Goal: Task Accomplishment & Management: Manage account settings

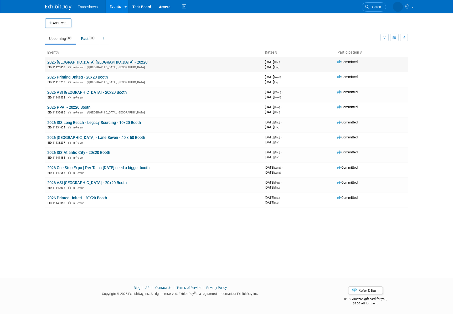
click at [66, 63] on link "2025 [GEOGRAPHIC_DATA] [GEOGRAPHIC_DATA] - 20x20" at bounding box center [97, 62] width 100 height 5
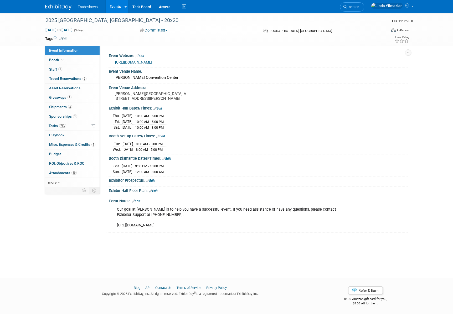
click at [163, 138] on link "Edit" at bounding box center [160, 137] width 9 height 4
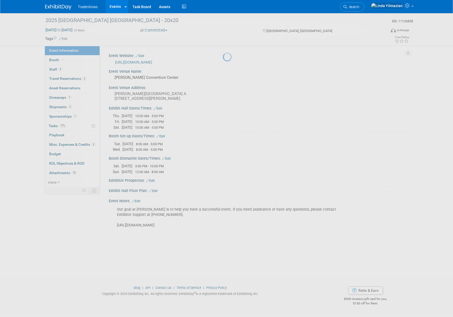
select select "8"
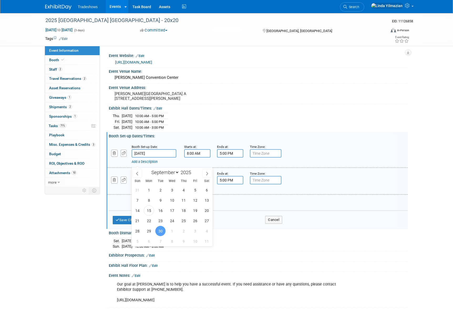
click at [165, 158] on input "[DATE]" at bounding box center [154, 153] width 45 height 8
click at [256, 158] on input "text" at bounding box center [266, 153] width 32 height 8
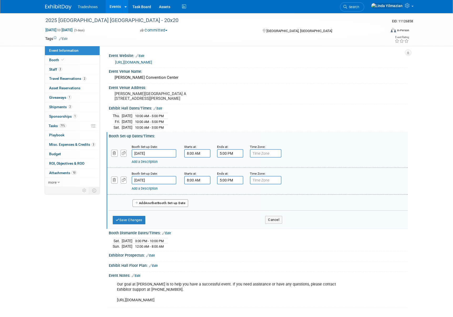
click at [257, 185] on input "text" at bounding box center [266, 180] width 32 height 8
type input "ready to merch"
click at [131, 225] on button "Save Changes" at bounding box center [129, 220] width 33 height 8
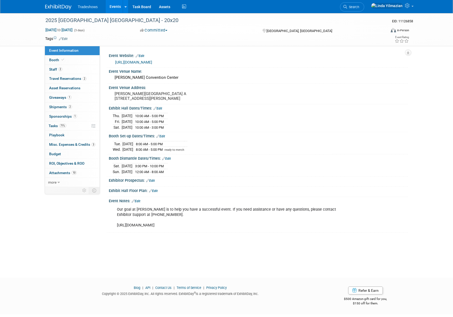
click at [162, 138] on link "Edit" at bounding box center [160, 137] width 9 height 4
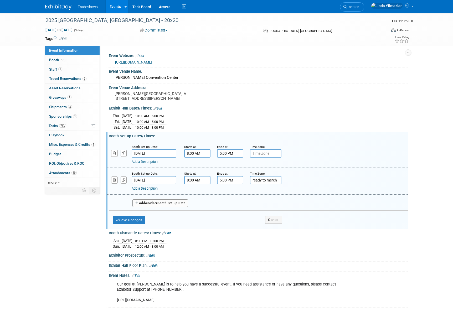
click at [259, 158] on input "text" at bounding box center [266, 153] width 32 height 8
type input "booth up/completed"
click at [127, 225] on button "Save Changes" at bounding box center [129, 220] width 33 height 8
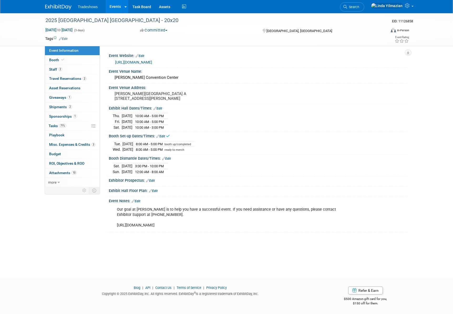
click at [114, 6] on link "Events" at bounding box center [115, 6] width 19 height 13
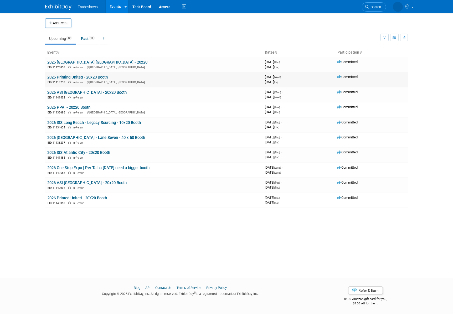
click at [83, 76] on link "2025 Printing United - 20x20 Booth" at bounding box center [77, 77] width 60 height 5
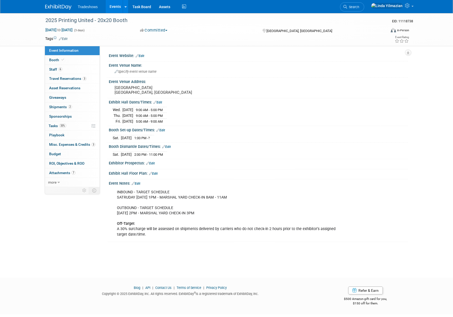
click at [164, 131] on link "Edit" at bounding box center [160, 131] width 9 height 4
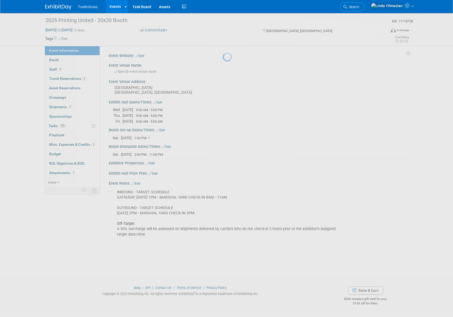
select select "9"
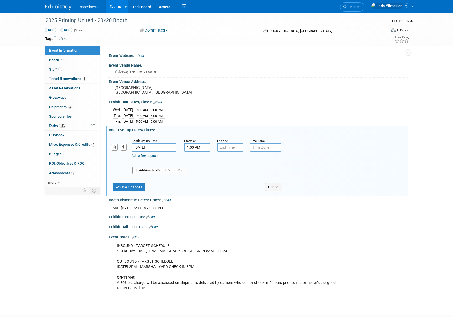
click at [155, 145] on input "Oct 18, 2025" at bounding box center [154, 147] width 45 height 8
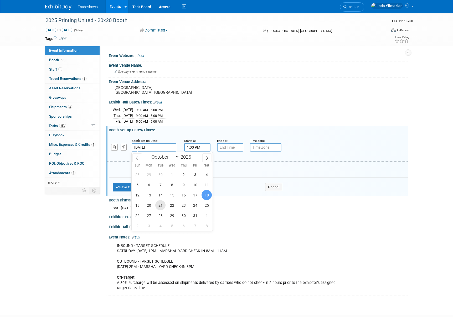
click at [163, 206] on span "21" at bounding box center [160, 205] width 10 height 10
type input "Oct 21, 2025"
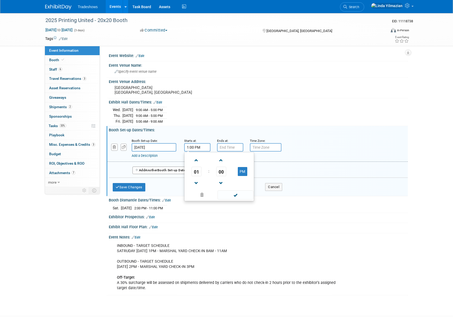
drag, startPoint x: 206, startPoint y: 147, endPoint x: 185, endPoint y: 147, distance: 21.3
click at [185, 147] on input "1:00 PM" at bounding box center [197, 147] width 26 height 8
click at [197, 161] on span at bounding box center [196, 160] width 9 height 9
type input "2:00 PM"
type input "7:00 PM"
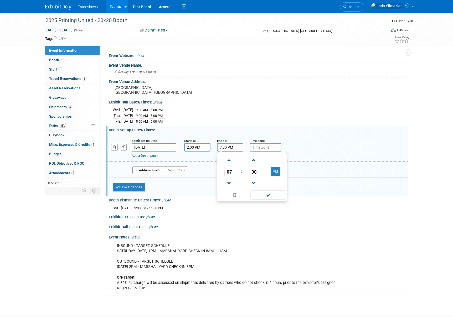
click at [225, 149] on input "7:00 PM" at bounding box center [230, 147] width 26 height 8
click at [260, 149] on input "text" at bounding box center [266, 147] width 32 height 8
type input "o"
type input "2pm Booth will be re"
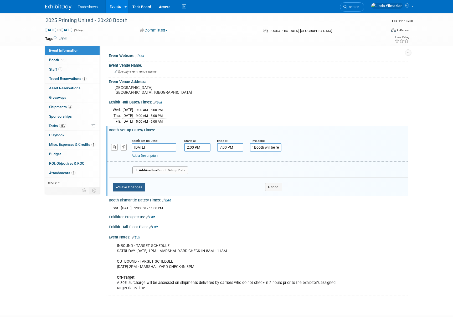
scroll to position [0, 0]
click at [141, 187] on button "Save Changes" at bounding box center [129, 187] width 33 height 8
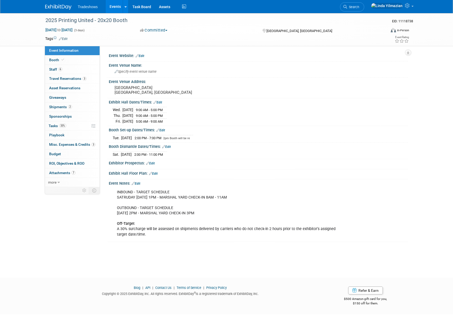
click at [163, 130] on link "Edit" at bounding box center [160, 131] width 9 height 4
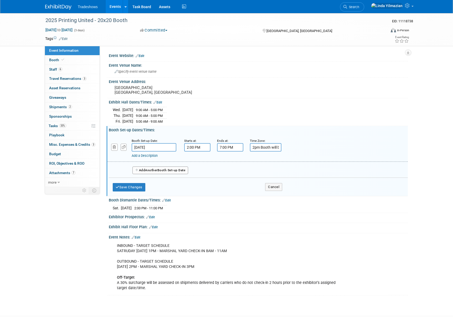
click at [150, 156] on link "Add a Description" at bounding box center [145, 156] width 26 height 4
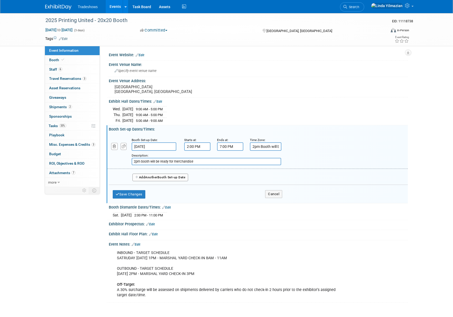
scroll to position [1, 0]
type input "2pm booth will be ready for merchandise"
drag, startPoint x: 253, startPoint y: 146, endPoint x: 301, endPoint y: 145, distance: 47.3
click at [301, 145] on div "Booth Set-up Date: Oct 21, 2025 Starts at: 2:00 PM Ends at: 7:00 PM Time Zone: …" at bounding box center [257, 151] width 301 height 35
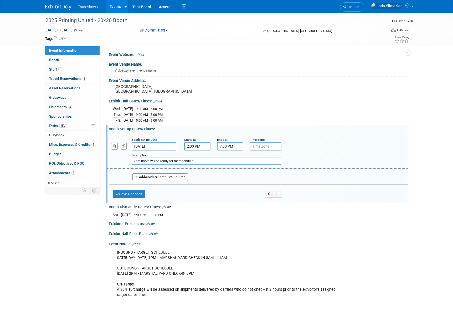
scroll to position [0, 0]
click at [141, 193] on button "Save Changes" at bounding box center [129, 194] width 33 height 8
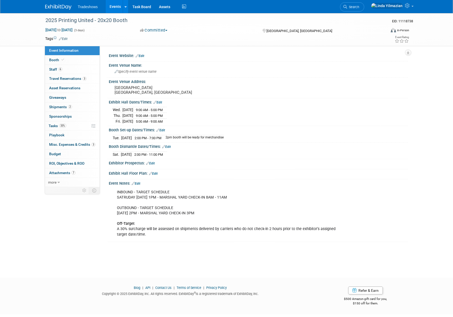
click at [160, 102] on link "Edit" at bounding box center [158, 103] width 9 height 4
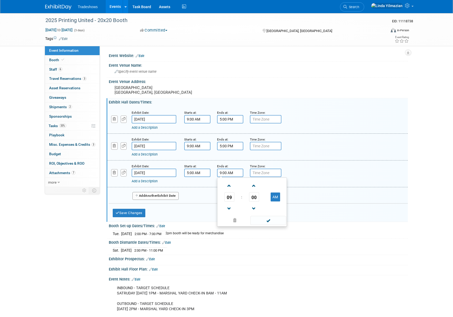
click at [234, 175] on input "9:00 AM" at bounding box center [230, 173] width 26 height 8
click at [230, 186] on span at bounding box center [229, 185] width 9 height 9
click at [229, 183] on span at bounding box center [229, 185] width 9 height 9
click at [229, 184] on span at bounding box center [229, 185] width 9 height 9
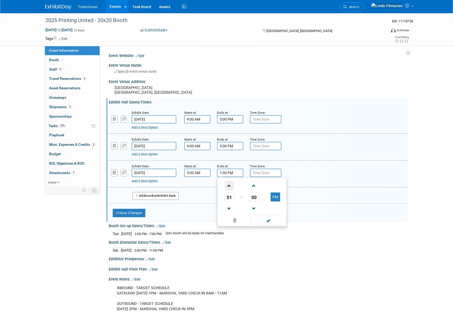
click at [229, 184] on span at bounding box center [229, 185] width 9 height 9
click at [230, 186] on span at bounding box center [229, 185] width 9 height 9
type input "5:00 PM"
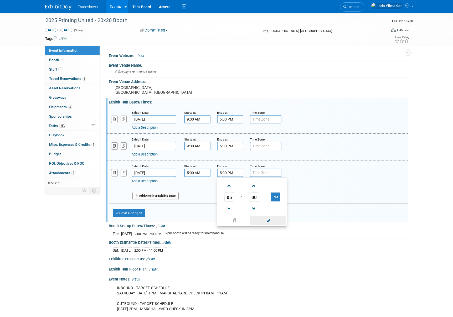
click at [271, 222] on span at bounding box center [268, 220] width 35 height 9
click at [122, 212] on button "Save Changes" at bounding box center [129, 213] width 33 height 8
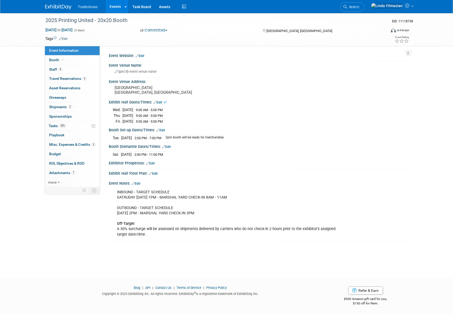
drag, startPoint x: 116, startPoint y: 4, endPoint x: 113, endPoint y: 9, distance: 5.6
click at [116, 4] on link "Events" at bounding box center [115, 6] width 19 height 13
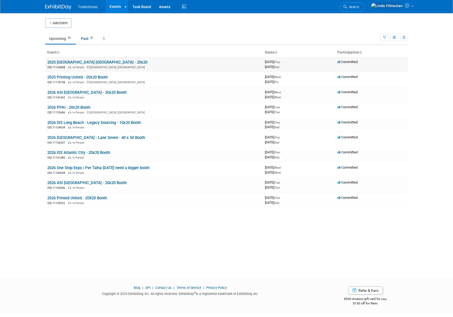
click at [72, 63] on link "2025 [GEOGRAPHIC_DATA] [GEOGRAPHIC_DATA] - 20x20" at bounding box center [97, 62] width 100 height 5
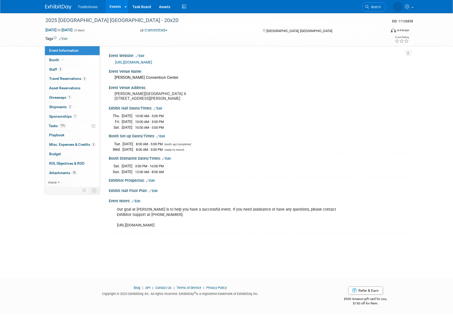
click at [115, 5] on link "Events" at bounding box center [115, 6] width 19 height 13
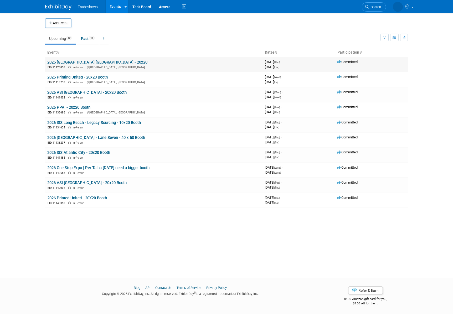
click at [71, 64] on link "2025 [GEOGRAPHIC_DATA] [GEOGRAPHIC_DATA] - 20x20" at bounding box center [97, 62] width 100 height 5
